Goal: Information Seeking & Learning: Learn about a topic

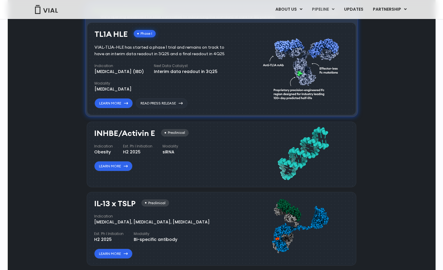
scroll to position [375, 0]
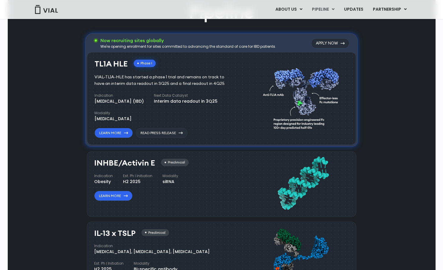
drag, startPoint x: 152, startPoint y: 76, endPoint x: 212, endPoint y: 86, distance: 60.2
click at [212, 86] on div "VIAL-TL1A-HLE has started a phase 1 trial and remains on track to have an inter…" at bounding box center [163, 80] width 139 height 13
click at [166, 90] on div "TL1A HLE Phase I VIAL-TL1A-HLE has started a phase 1 trial and remains on track…" at bounding box center [166, 99] width 144 height 79
